Goal: Obtain resource: Download file/media

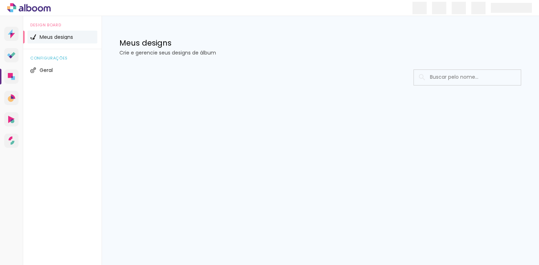
click at [469, 79] on input at bounding box center [477, 77] width 102 height 15
type input "marina"
type paper-input "marina"
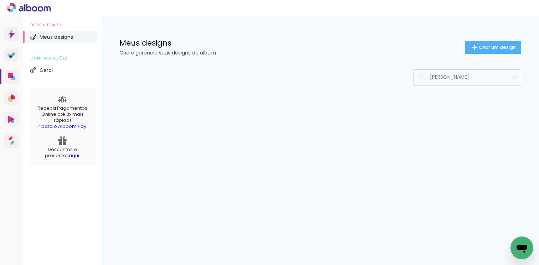
type input "marina antunes"
type paper-input "marina antunes"
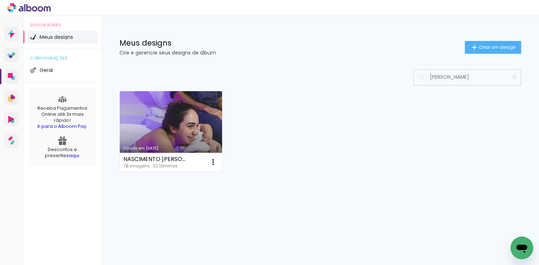
type input "marina antunes"
type paper-input "marina antunes"
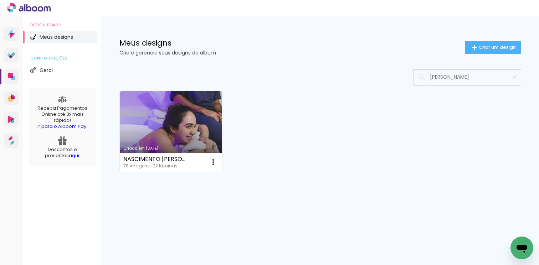
click at [212, 145] on link "Criado em [DATE]" at bounding box center [171, 131] width 102 height 81
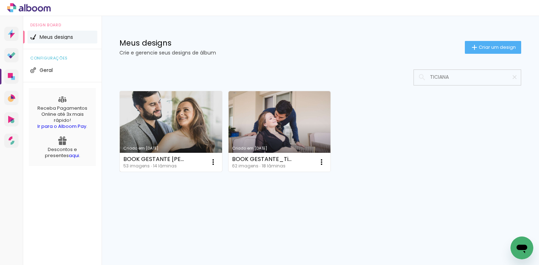
type input "TICIANA"
type paper-input "TICIANA"
click at [159, 134] on link "Criado em [DATE]" at bounding box center [171, 131] width 102 height 81
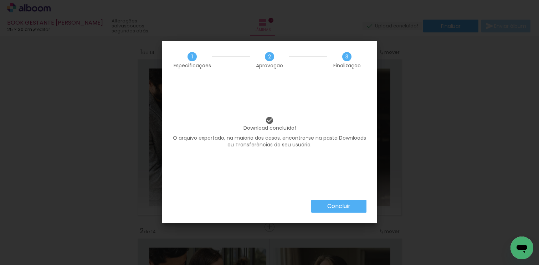
click at [343, 201] on paper-button "Concluir" at bounding box center [338, 206] width 55 height 13
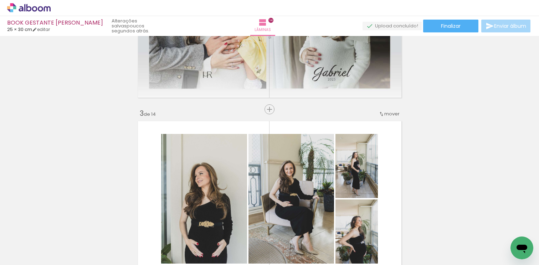
scroll to position [300, 0]
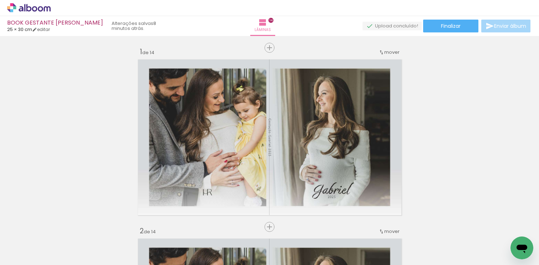
scroll to position [300, 0]
